Goal: Transaction & Acquisition: Subscribe to service/newsletter

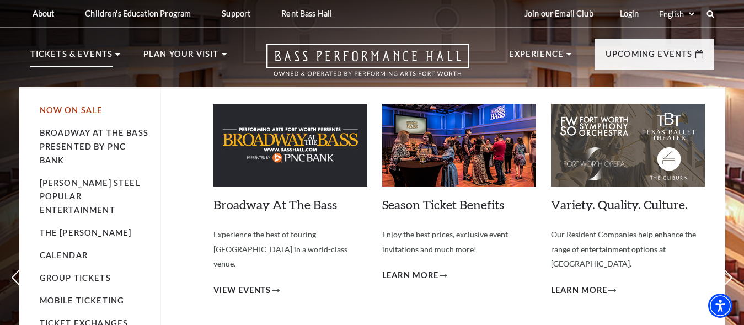
click at [86, 113] on link "Now On Sale" at bounding box center [71, 109] width 63 height 9
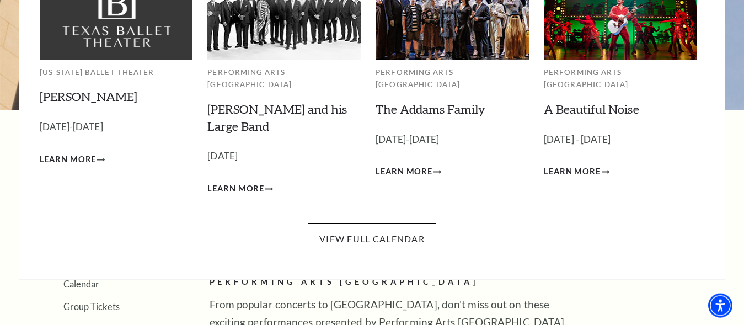
scroll to position [138, 0]
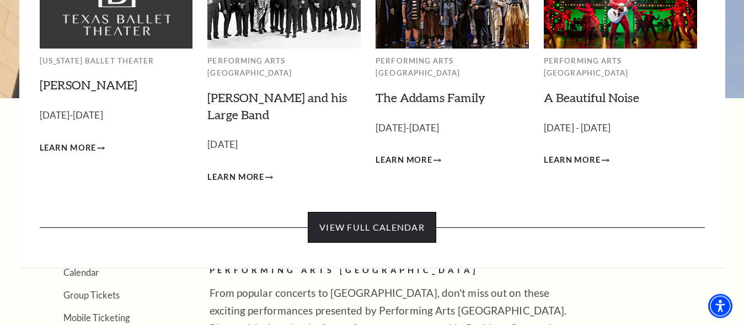
click at [399, 216] on link "View Full Calendar" at bounding box center [372, 227] width 128 height 31
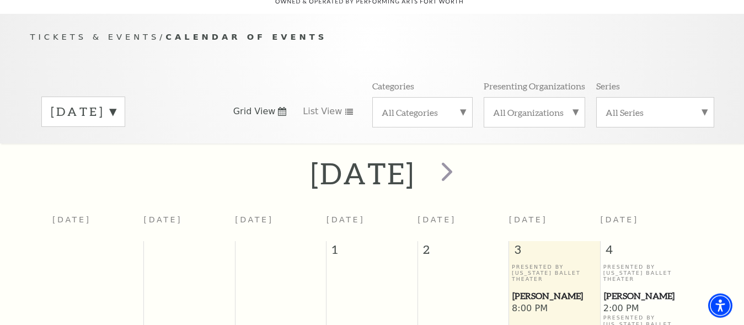
scroll to position [98, 0]
click at [462, 173] on span "next" at bounding box center [446, 170] width 31 height 31
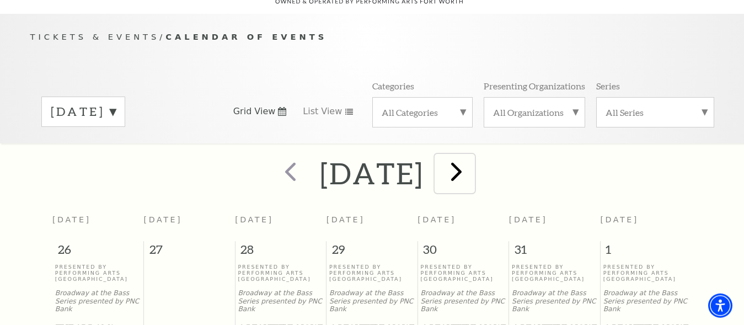
click at [472, 174] on span "next" at bounding box center [455, 170] width 31 height 31
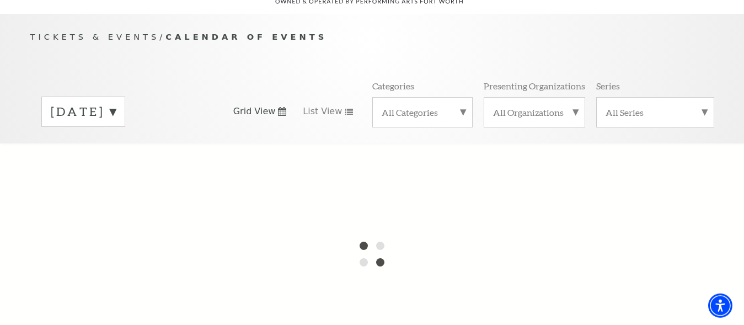
click at [116, 104] on label "November 2025" at bounding box center [83, 111] width 65 height 17
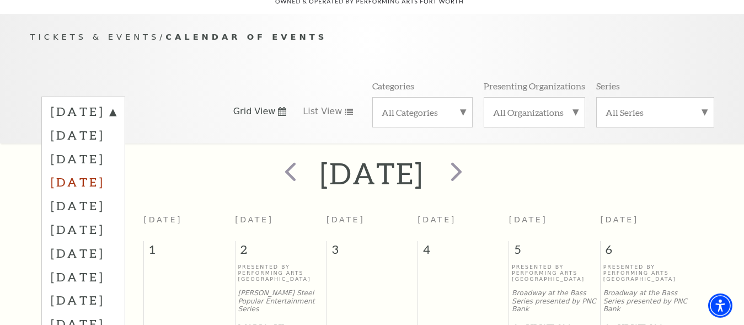
click at [110, 174] on label "January 2026" at bounding box center [83, 182] width 65 height 24
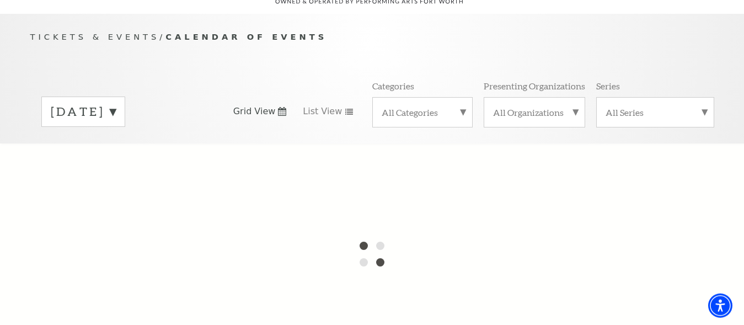
click at [116, 105] on label "December 2025" at bounding box center [83, 111] width 65 height 17
click at [139, 175] on div at bounding box center [372, 253] width 744 height 220
click at [215, 80] on div "October 2025 November 2025 December 2025 January 2026 February 2026 March 2026 …" at bounding box center [371, 111] width 683 height 63
click at [723, 127] on div "Tickets & Events / Calendar of Events October 2025 November 2025 December 2025 …" at bounding box center [372, 86] width 706 height 112
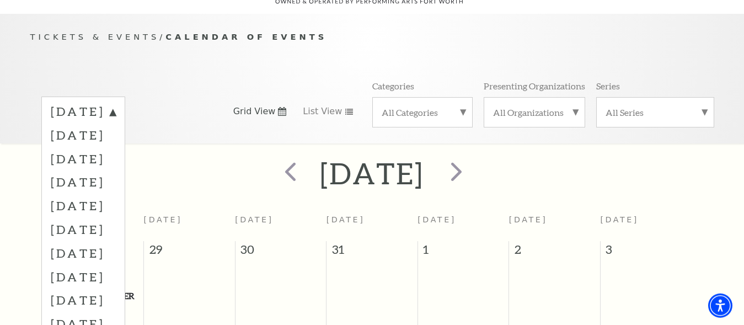
scroll to position [154, 0]
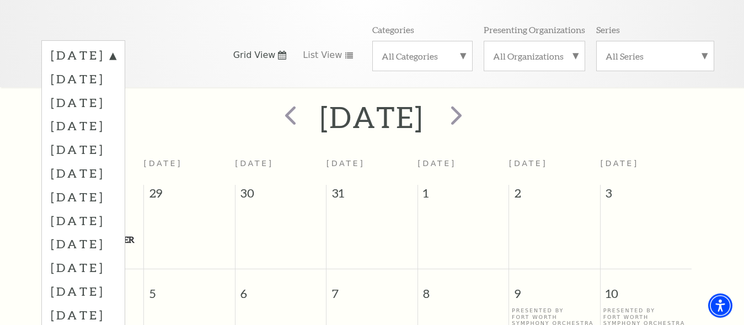
click at [699, 84] on div "Tickets & Events / Calendar of Events October 2025 November 2025 December 2025 …" at bounding box center [372, 23] width 744 height 130
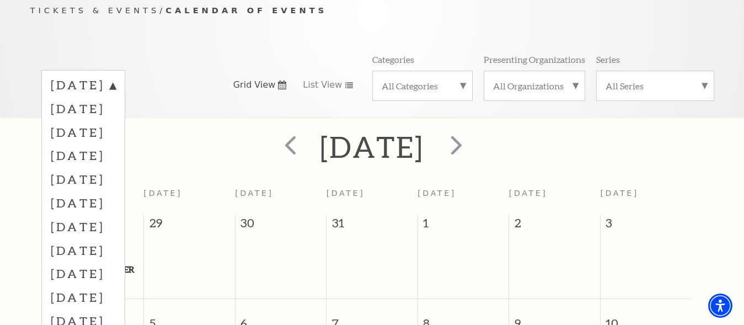
scroll to position [98, 0]
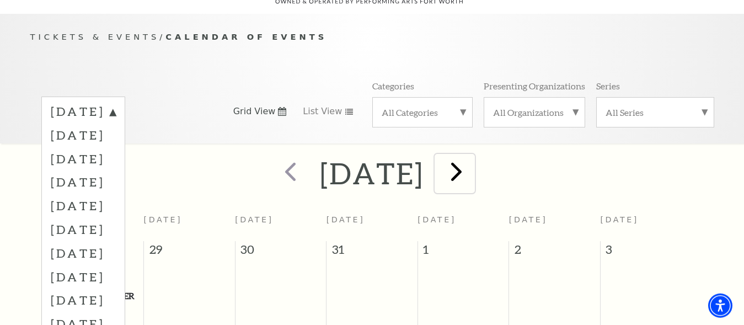
click at [472, 172] on span "next" at bounding box center [455, 170] width 31 height 31
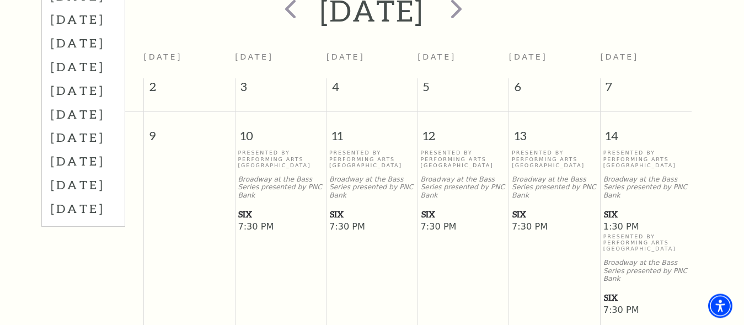
scroll to position [266, 0]
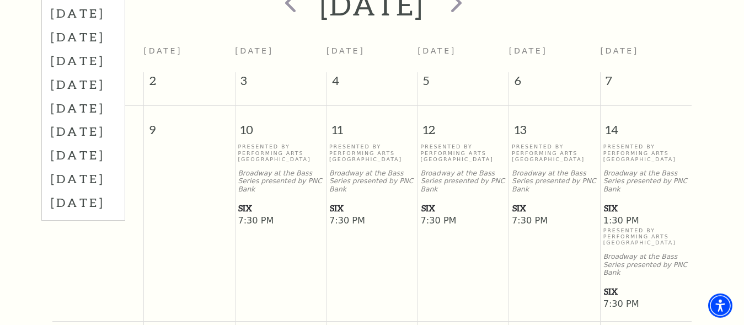
click at [529, 201] on span "SIX" at bounding box center [554, 208] width 84 height 14
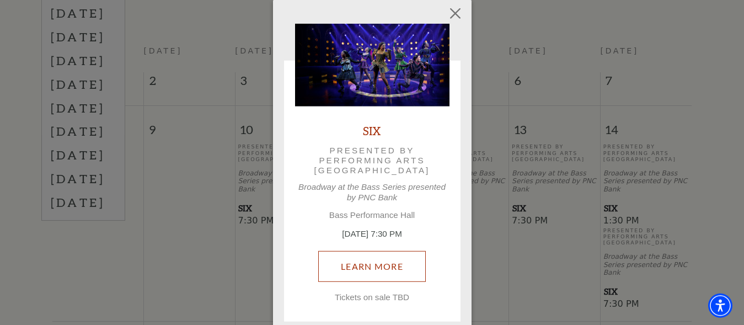
click at [355, 268] on link "Learn More" at bounding box center [371, 266] width 107 height 31
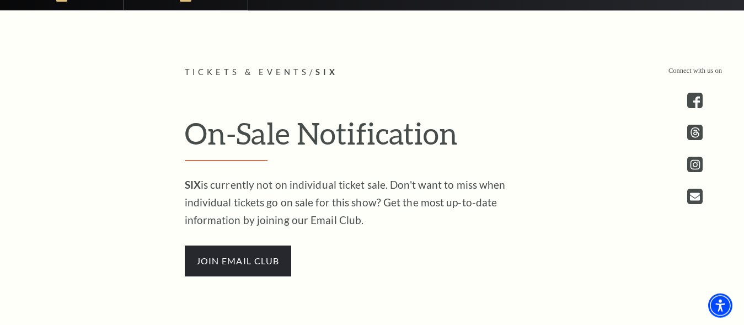
scroll to position [562, 0]
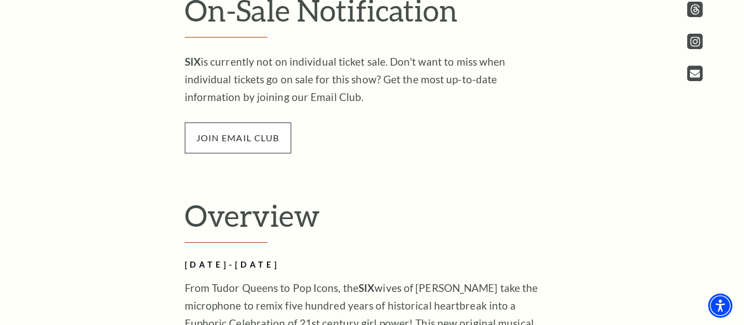
click at [262, 152] on span "join email club" at bounding box center [238, 137] width 106 height 31
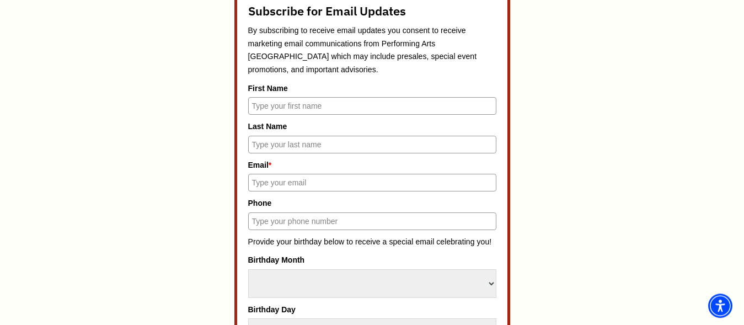
scroll to position [562, 0]
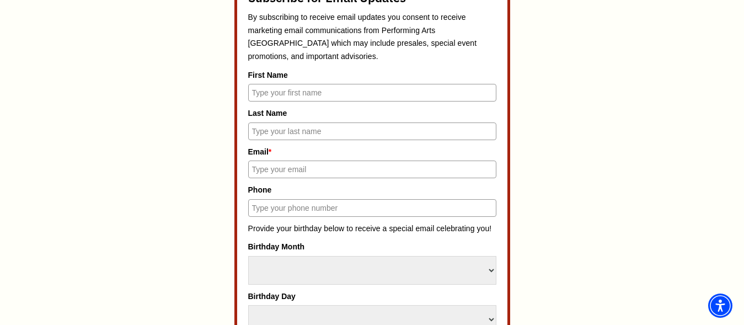
click at [281, 93] on input "First Name" at bounding box center [372, 93] width 248 height 18
click at [281, 93] on input "L" at bounding box center [372, 93] width 248 height 18
type input "Lori"
type input "Le"
type input "lalttu@yahoo.com"
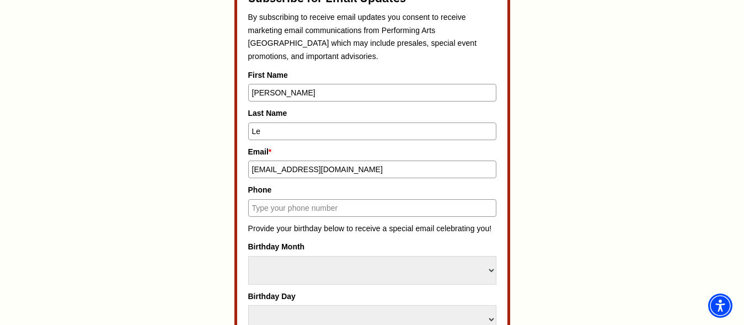
type input "8178462370"
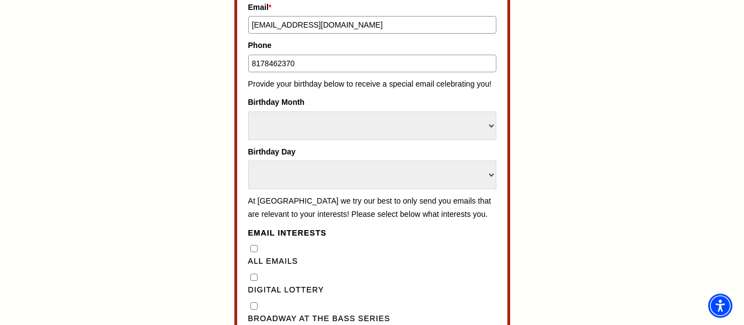
scroll to position [731, 0]
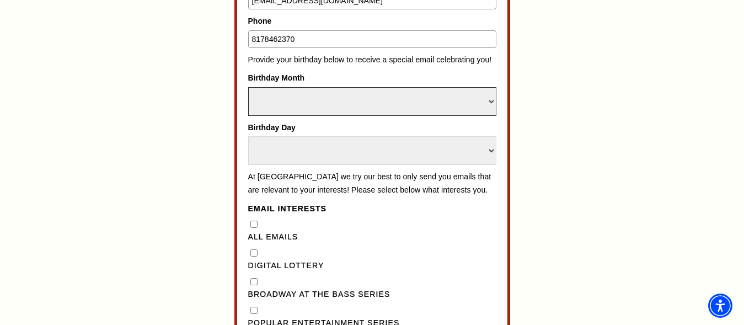
click at [248, 87] on select "Select Month January February March April May June July August September Octobe…" at bounding box center [372, 101] width 248 height 29
select select "January"
click option "January" at bounding box center [0, 0] width 0 height 0
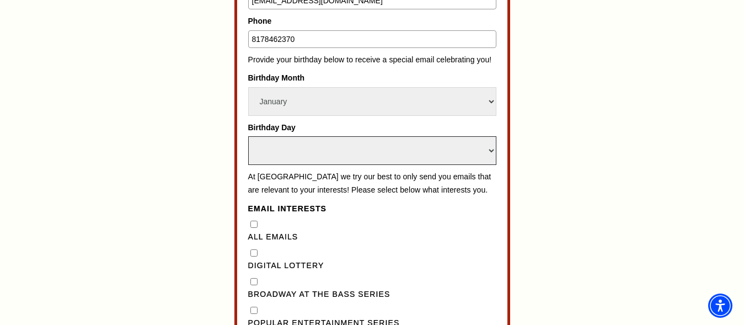
click at [248, 136] on select "Select Day 1 2 3 4 5 6 7 8 9 10 11 12 13 14 15 16 17 18 19 20 21 22 23 24" at bounding box center [372, 150] width 248 height 29
select select "14"
click option "14" at bounding box center [0, 0] width 0 height 0
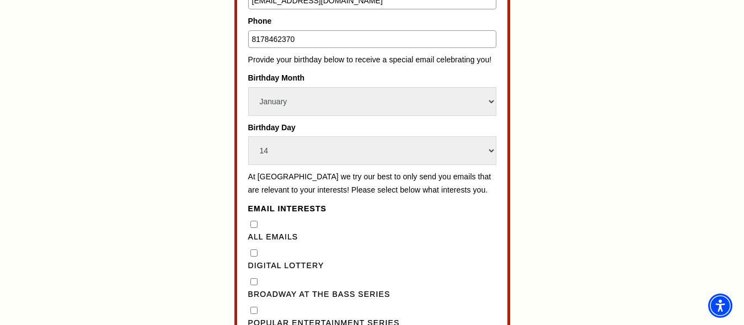
click at [212, 213] on div "Subscribe for Email Updates By subscribing to receive email updates you consent…" at bounding box center [372, 158] width 513 height 790
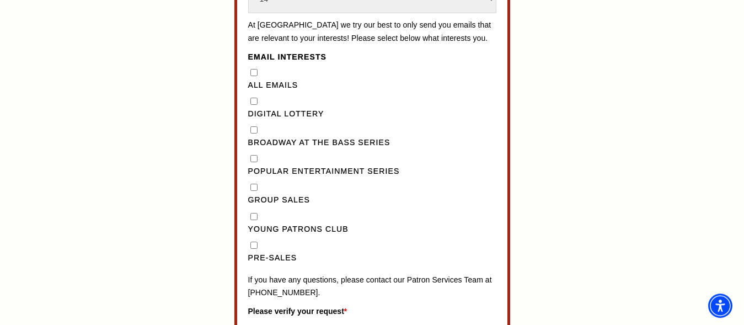
scroll to position [900, 0]
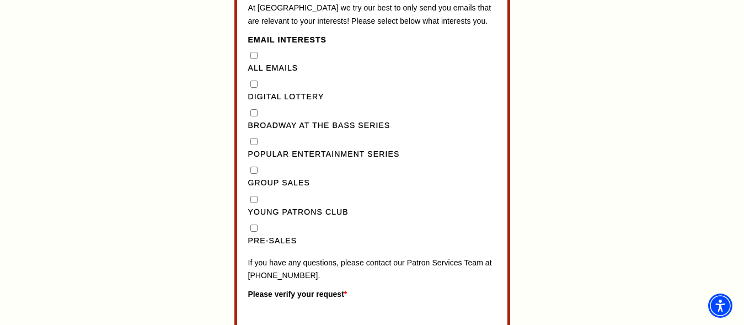
click at [257, 116] on Series"] "Broadway at the Bass Series" at bounding box center [253, 112] width 7 height 7
checkbox Series"] "true"
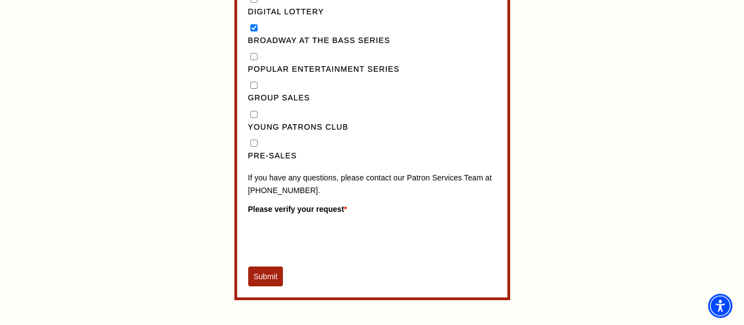
scroll to position [1012, 0]
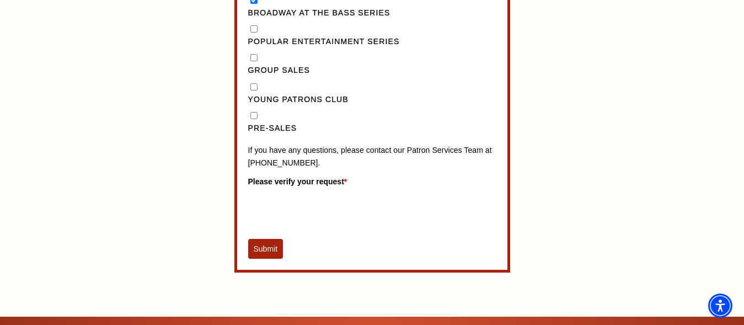
click at [254, 119] on input "Pre-Sales" at bounding box center [253, 115] width 7 height 7
checkbox input "true"
click at [263, 259] on button "Submit" at bounding box center [265, 249] width 35 height 20
